Goal: Task Accomplishment & Management: Use online tool/utility

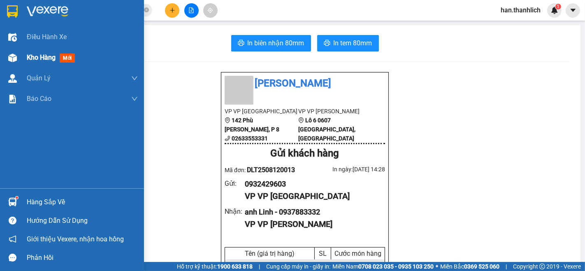
click at [29, 57] on span "Kho hàng" at bounding box center [41, 57] width 29 height 8
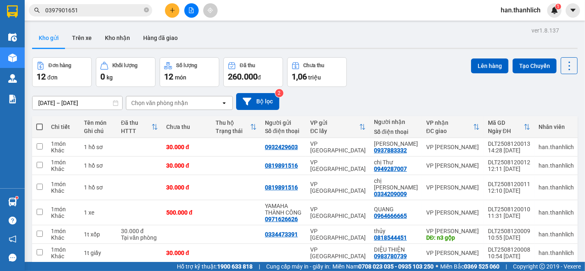
click at [36, 125] on span at bounding box center [39, 126] width 7 height 7
click at [39, 123] on input "checkbox" at bounding box center [39, 123] width 0 height 0
checkbox input "true"
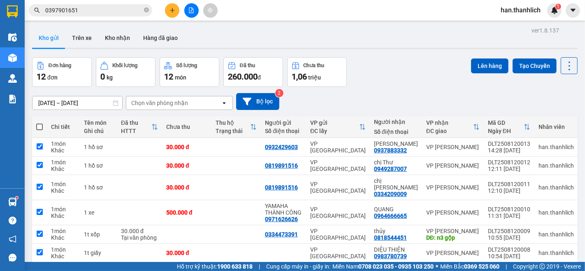
checkbox input "true"
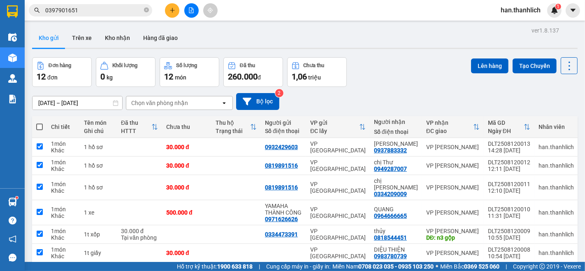
checkbox input "true"
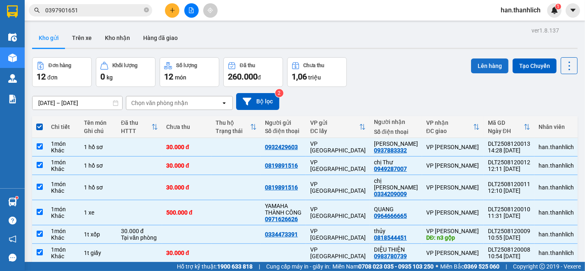
click at [483, 64] on button "Lên hàng" at bounding box center [489, 65] width 37 height 15
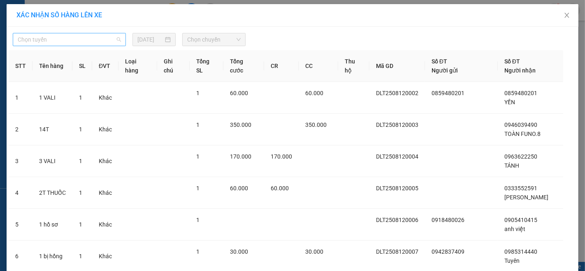
click at [84, 40] on span "Chọn tuyến" at bounding box center [69, 39] width 103 height 12
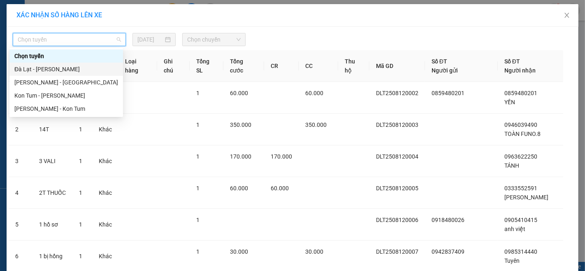
click at [73, 72] on div "Đà Lạt - [PERSON_NAME]" at bounding box center [66, 69] width 104 height 9
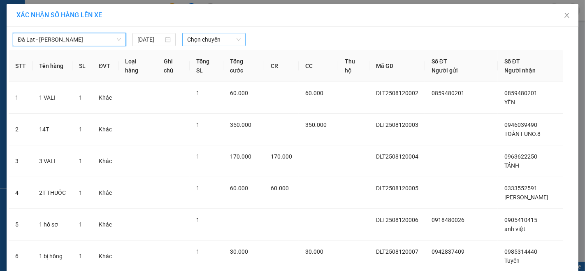
click at [213, 34] on span "Chọn chuyến" at bounding box center [213, 39] width 53 height 12
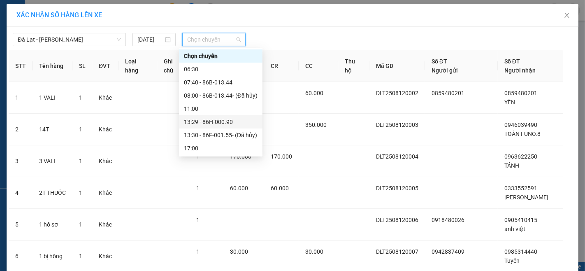
click at [235, 124] on div "13:29 - 86H-000.90" at bounding box center [221, 121] width 74 height 9
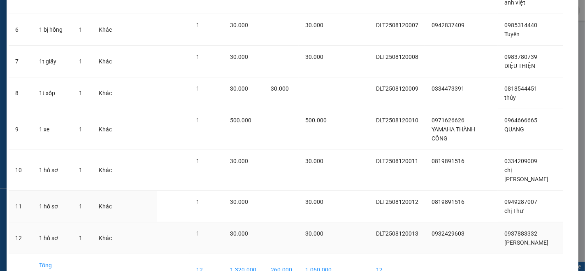
scroll to position [256, 0]
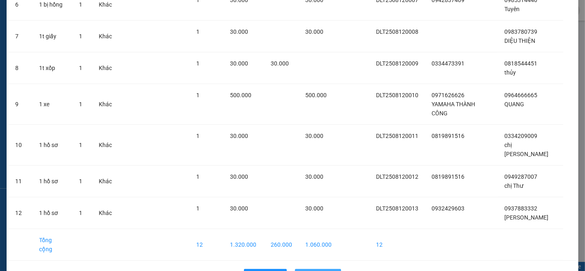
click at [305, 269] on button "Lên hàng" at bounding box center [318, 275] width 46 height 13
